Goal: Task Accomplishment & Management: Manage account settings

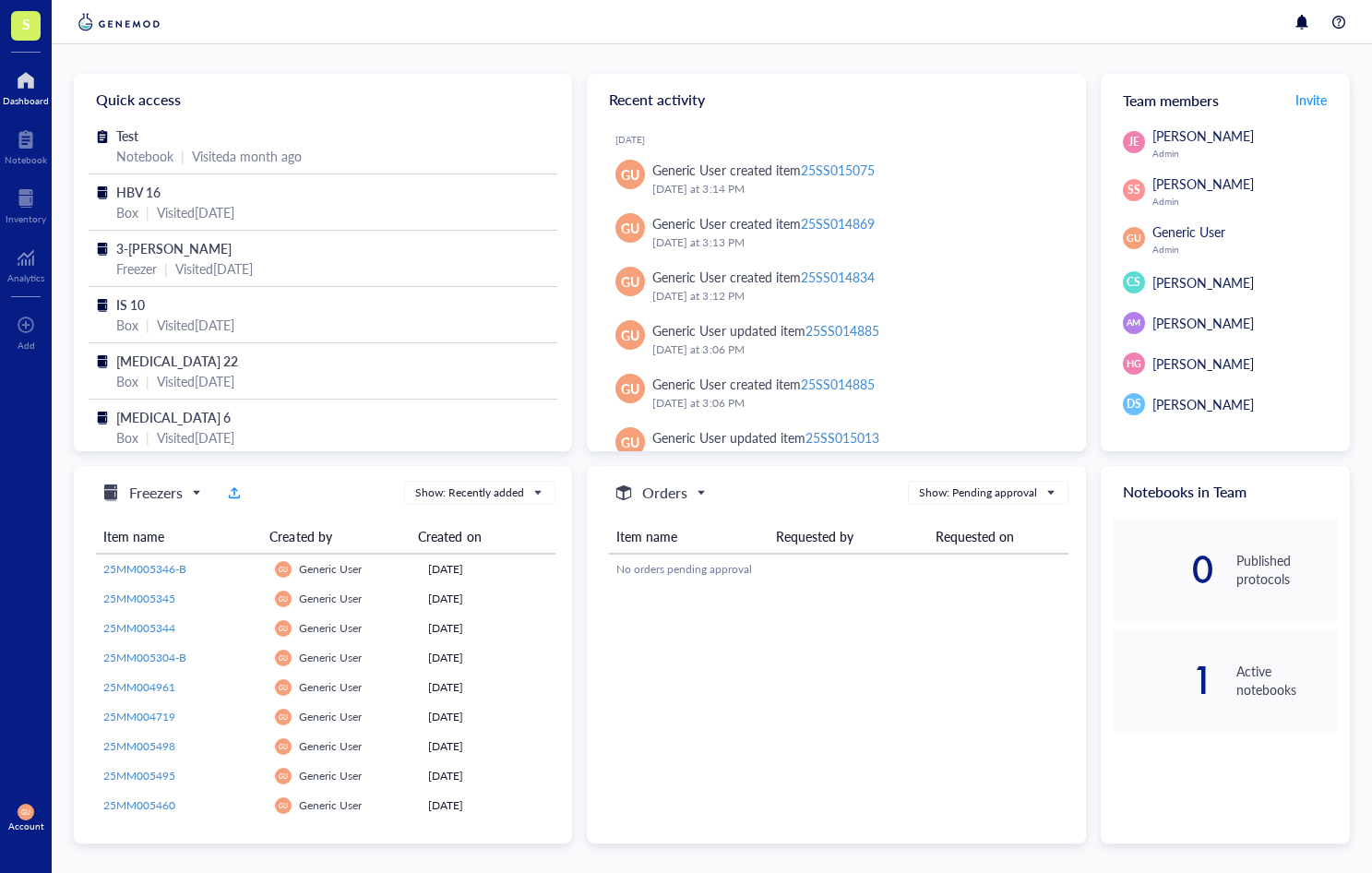
click at [29, 23] on span "S" at bounding box center [26, 23] width 8 height 23
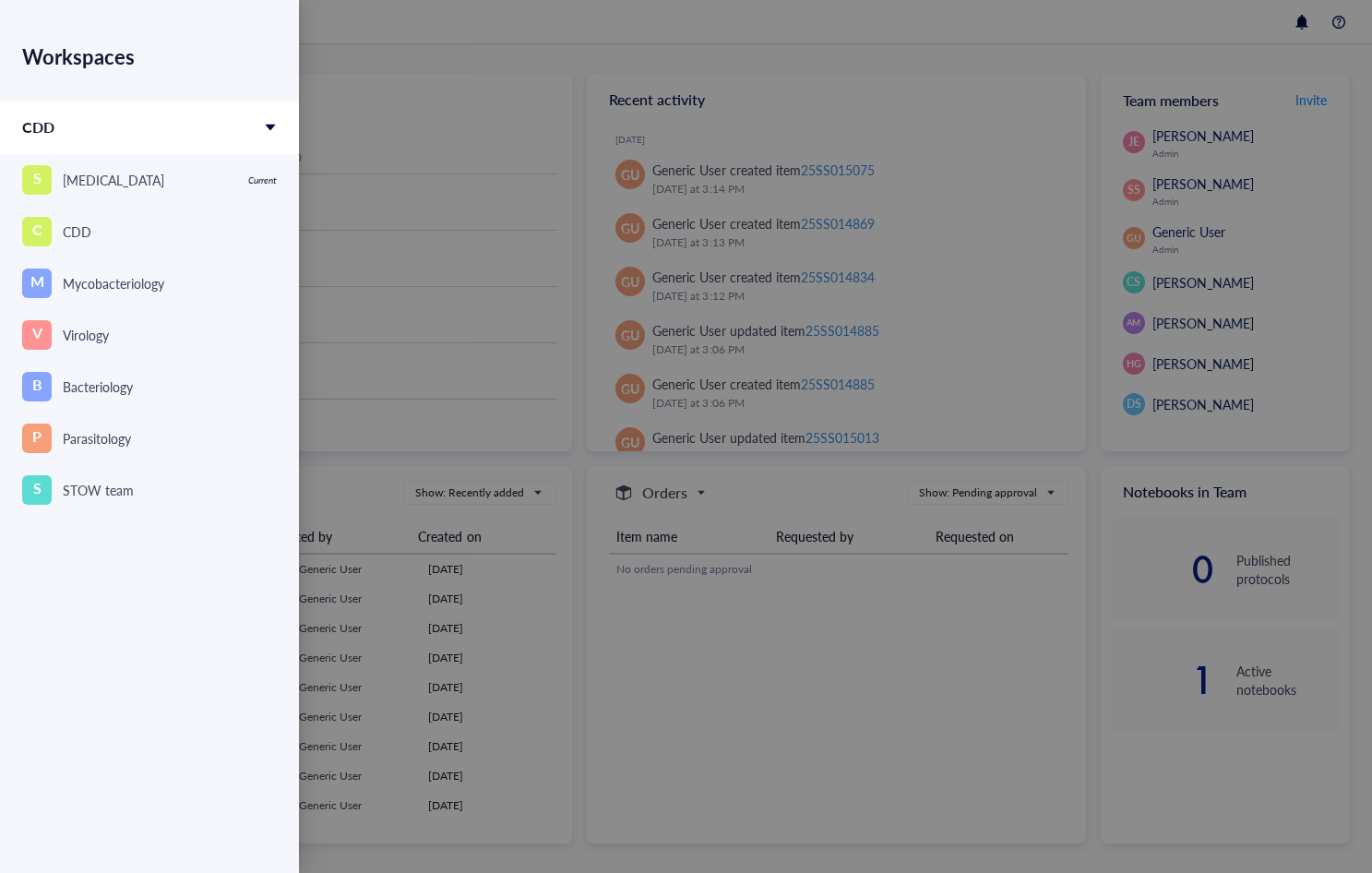
click at [794, 50] on div at bounding box center [686, 436] width 1372 height 873
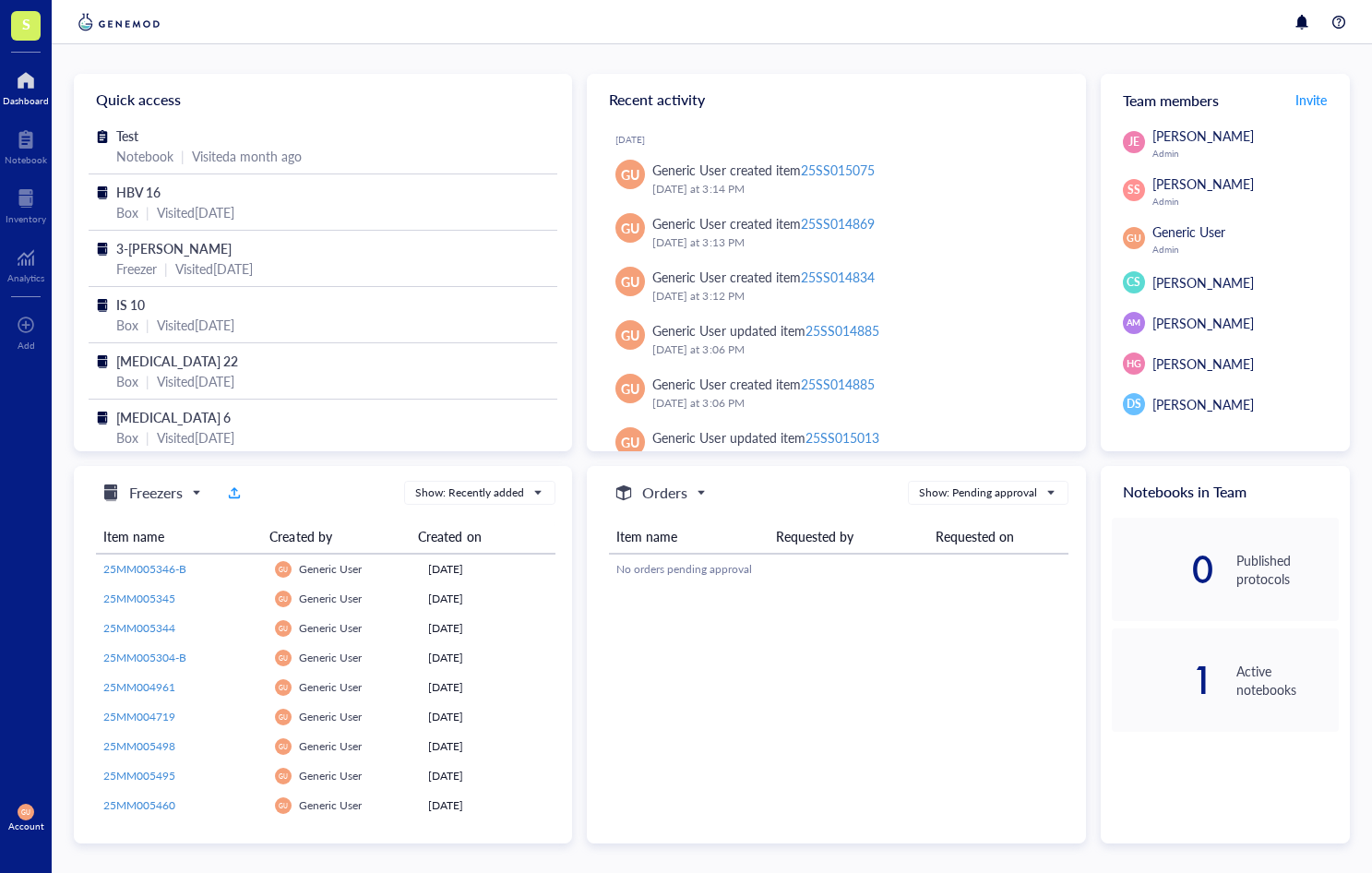
click at [10, 802] on div "GU Account" at bounding box center [26, 817] width 52 height 52
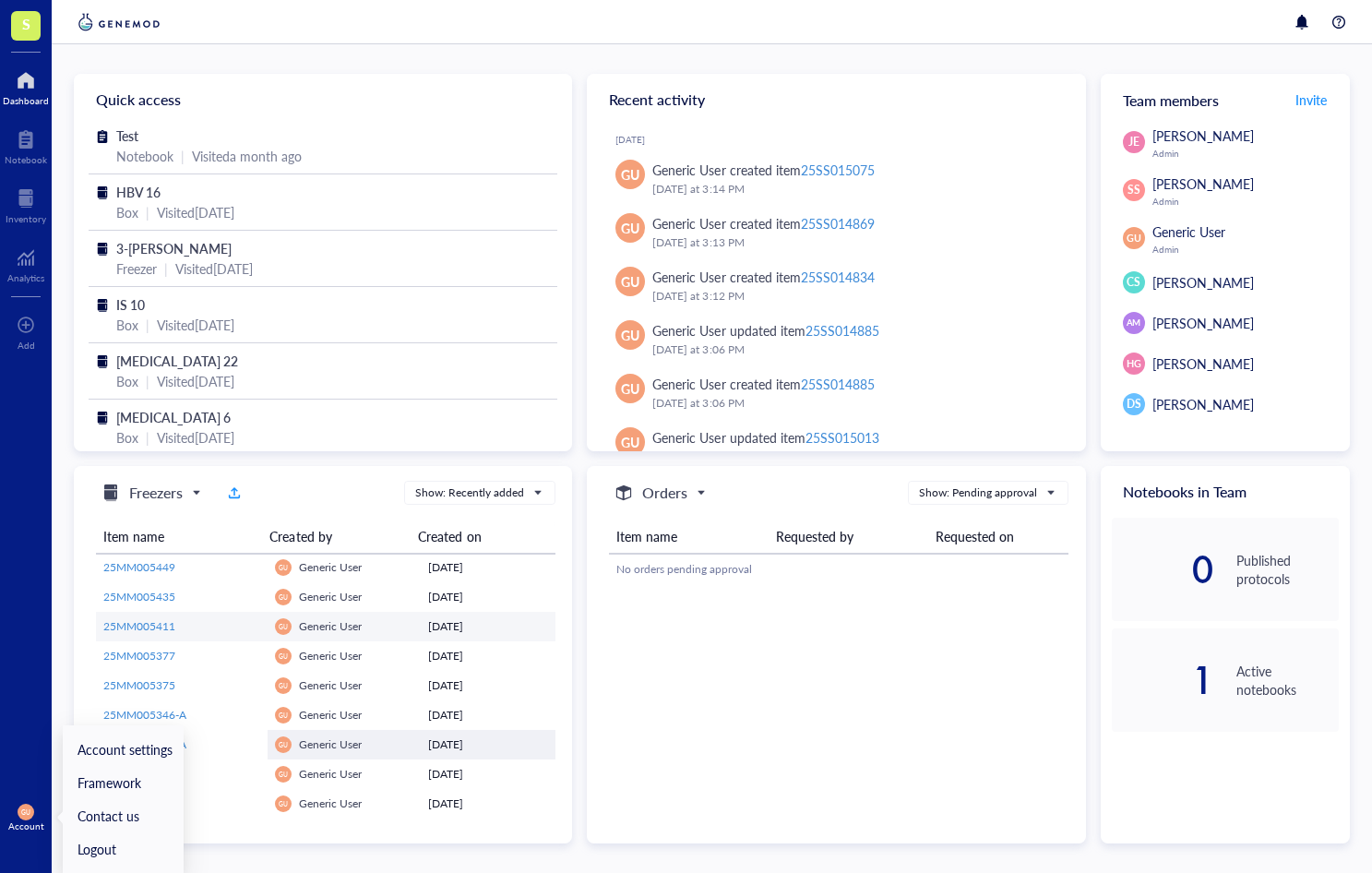
scroll to position [277, 0]
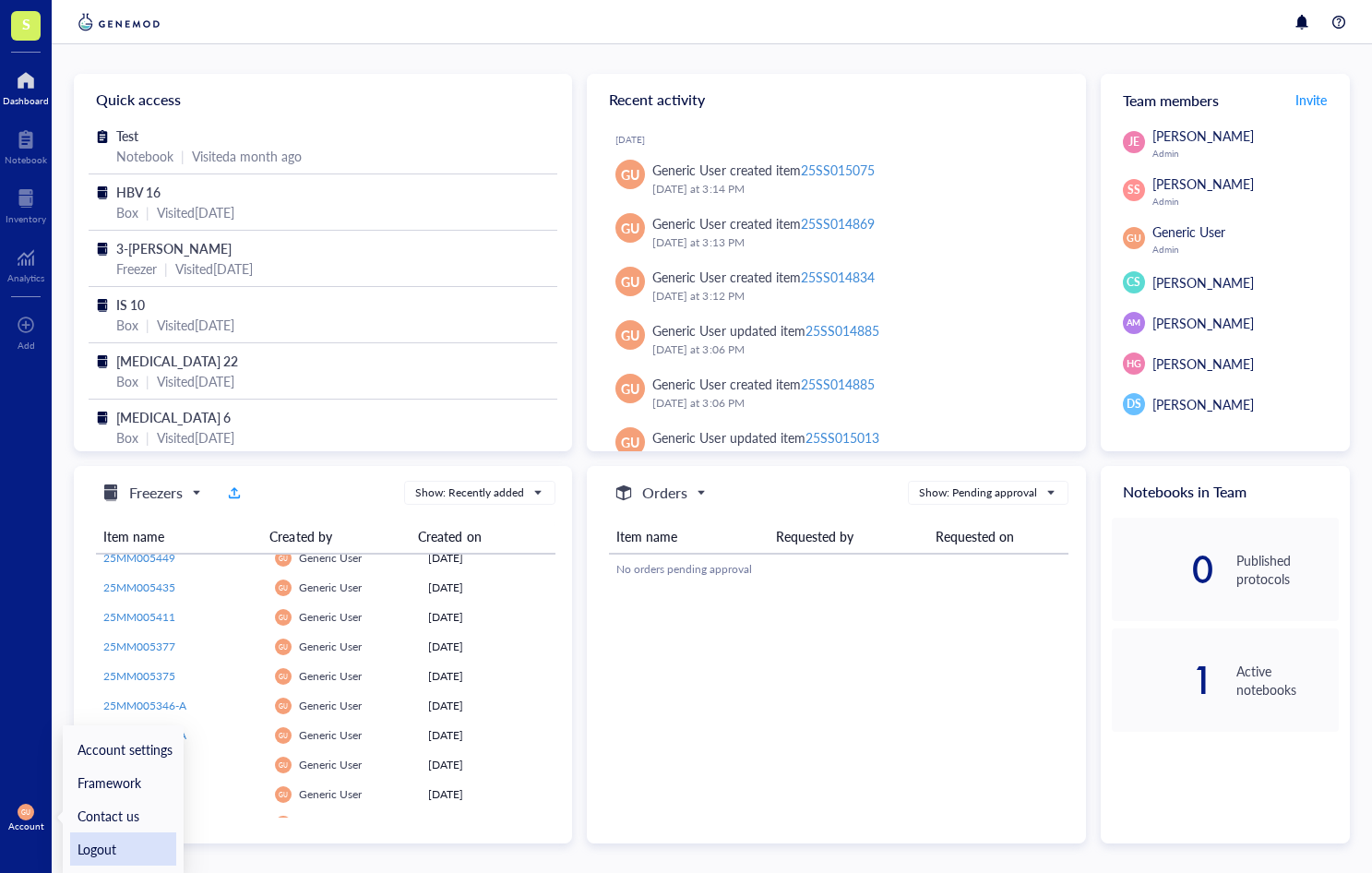
click at [87, 850] on link "Logout" at bounding box center [123, 848] width 106 height 33
